Goal: Task Accomplishment & Management: Complete application form

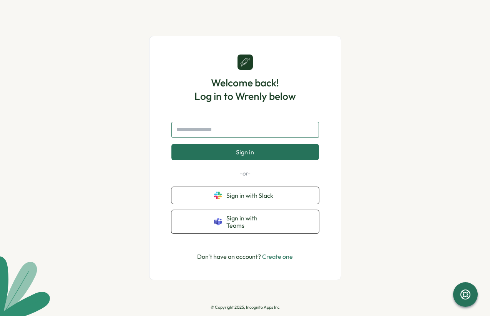
click at [180, 134] on input "text" at bounding box center [245, 130] width 148 height 16
type input "*"
click at [242, 68] on icon at bounding box center [245, 62] width 11 height 11
